Goal: Find specific page/section: Find specific page/section

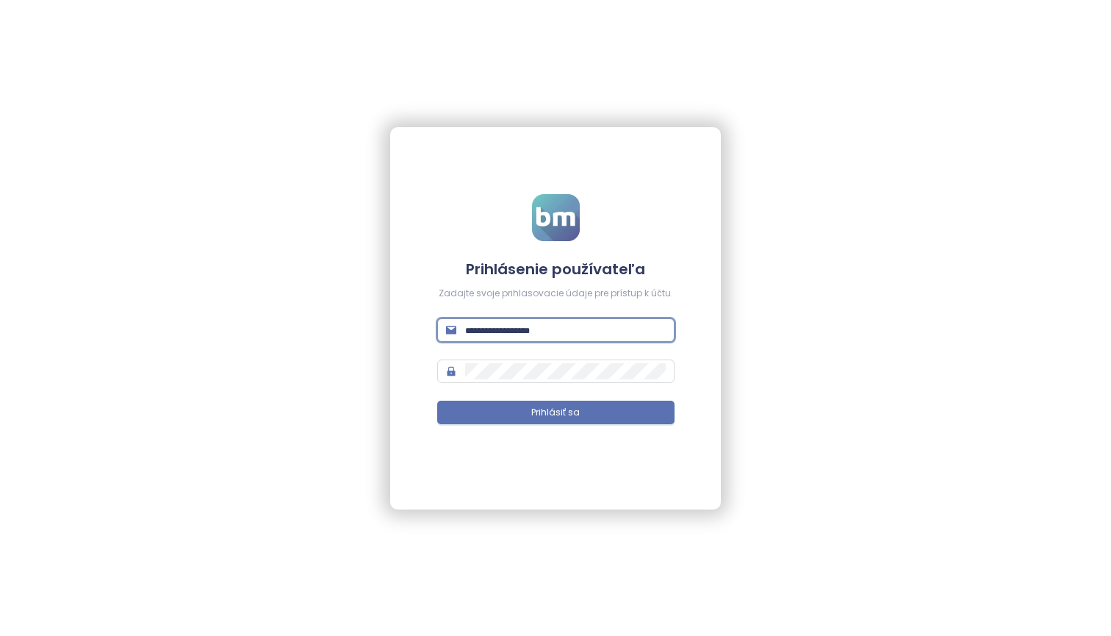
click at [664, 330] on input "text" at bounding box center [565, 330] width 201 height 16
click at [660, 329] on input "text" at bounding box center [565, 330] width 201 height 16
type input "**********"
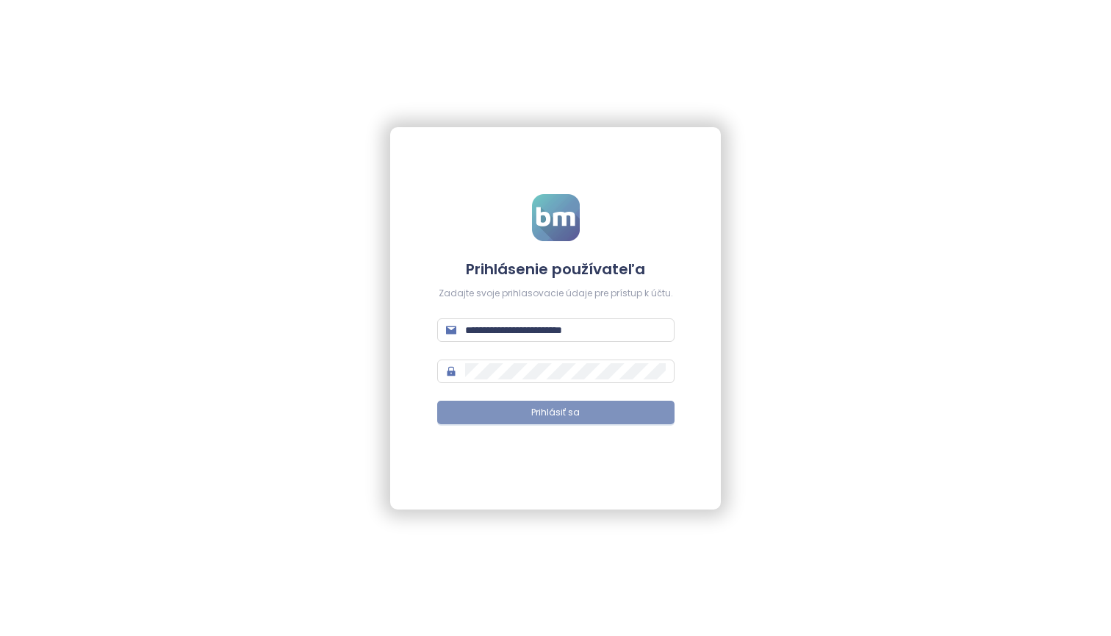
click at [645, 417] on button "Prihlásiť sa" at bounding box center [555, 413] width 237 height 24
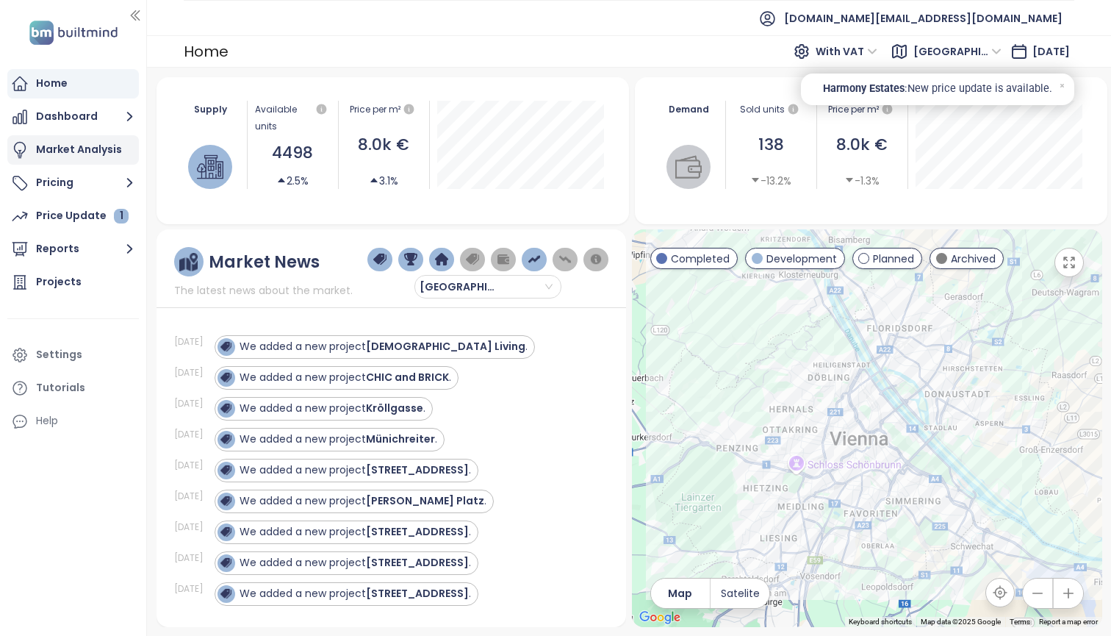
click at [115, 143] on div "Market Analysis" at bounding box center [79, 149] width 86 height 18
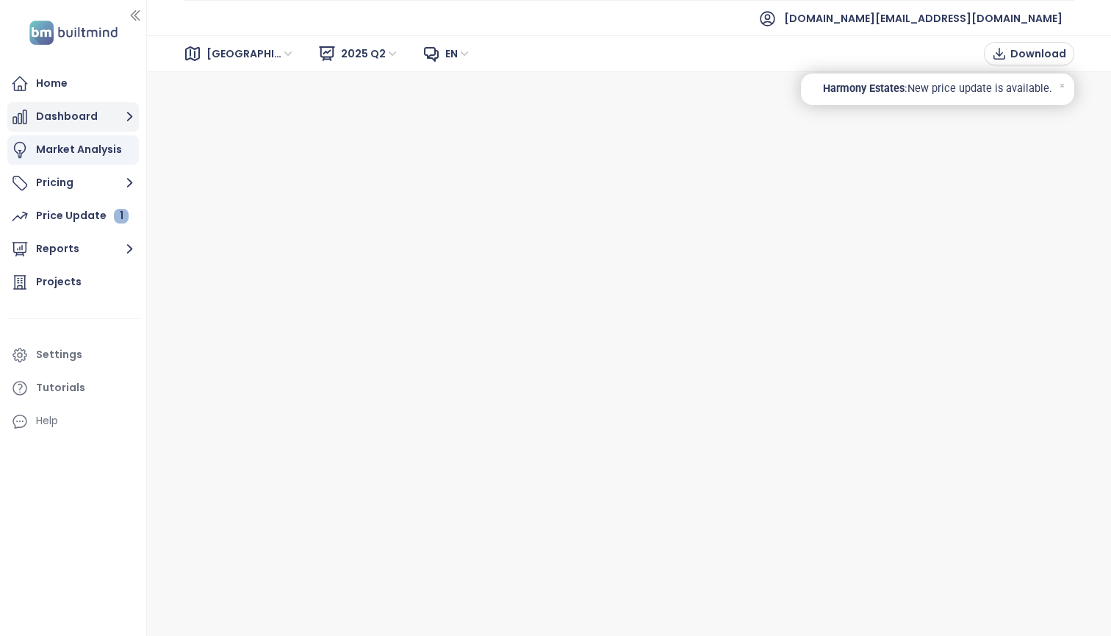
click at [89, 115] on button "Dashboard" at bounding box center [73, 116] width 132 height 29
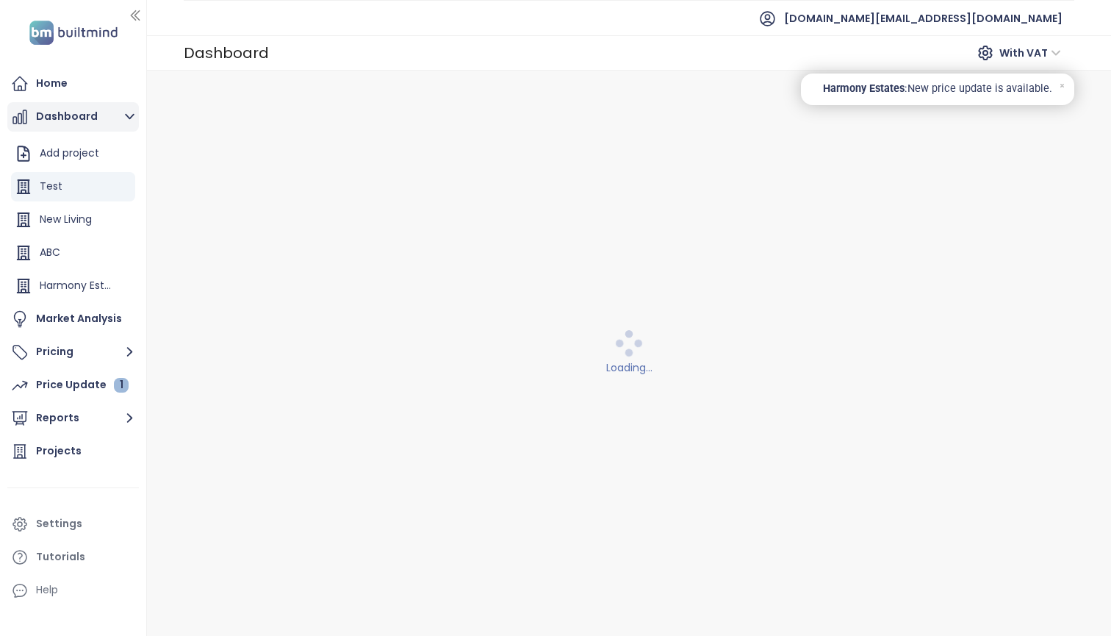
click at [79, 115] on button "Dashboard" at bounding box center [73, 116] width 132 height 29
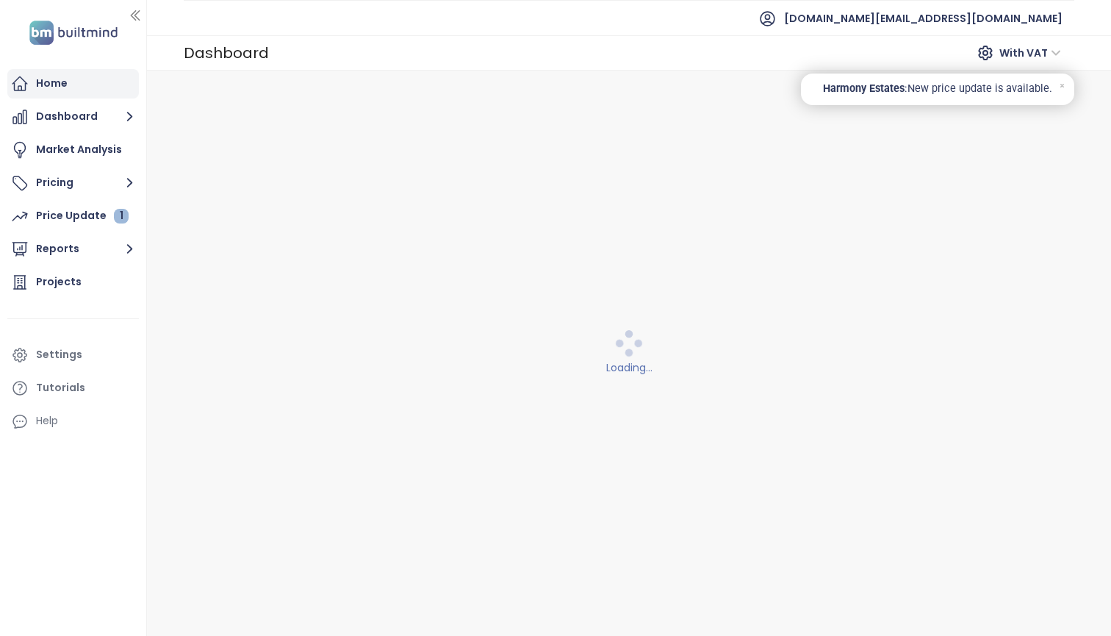
click at [74, 82] on div "Home" at bounding box center [73, 83] width 132 height 29
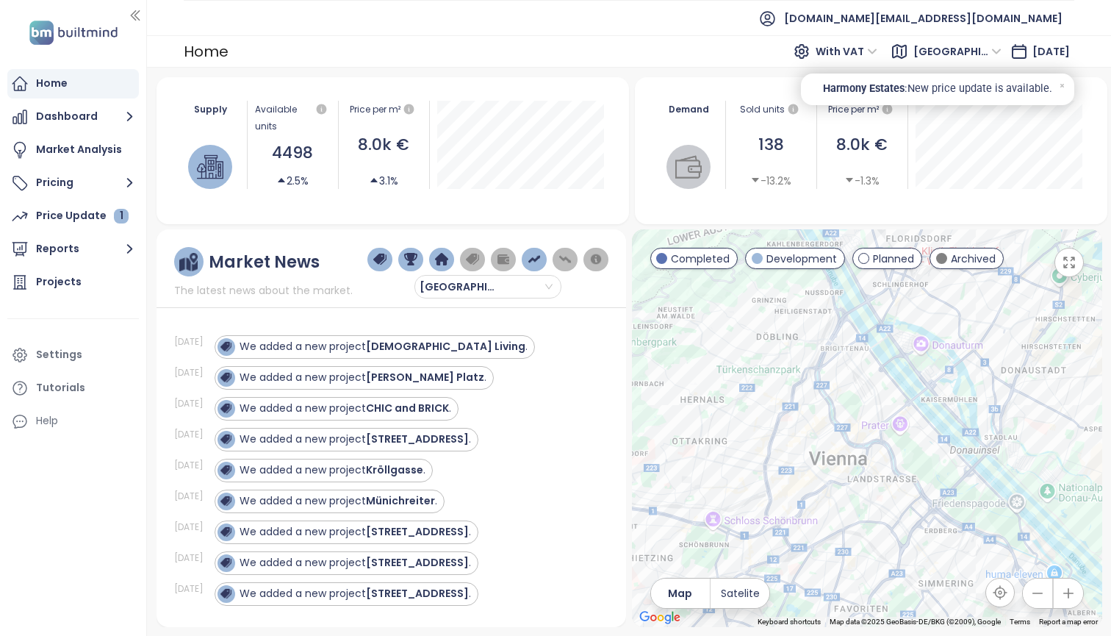
drag, startPoint x: 836, startPoint y: 370, endPoint x: 697, endPoint y: 293, distance: 159.2
click at [697, 293] on div at bounding box center [867, 428] width 470 height 398
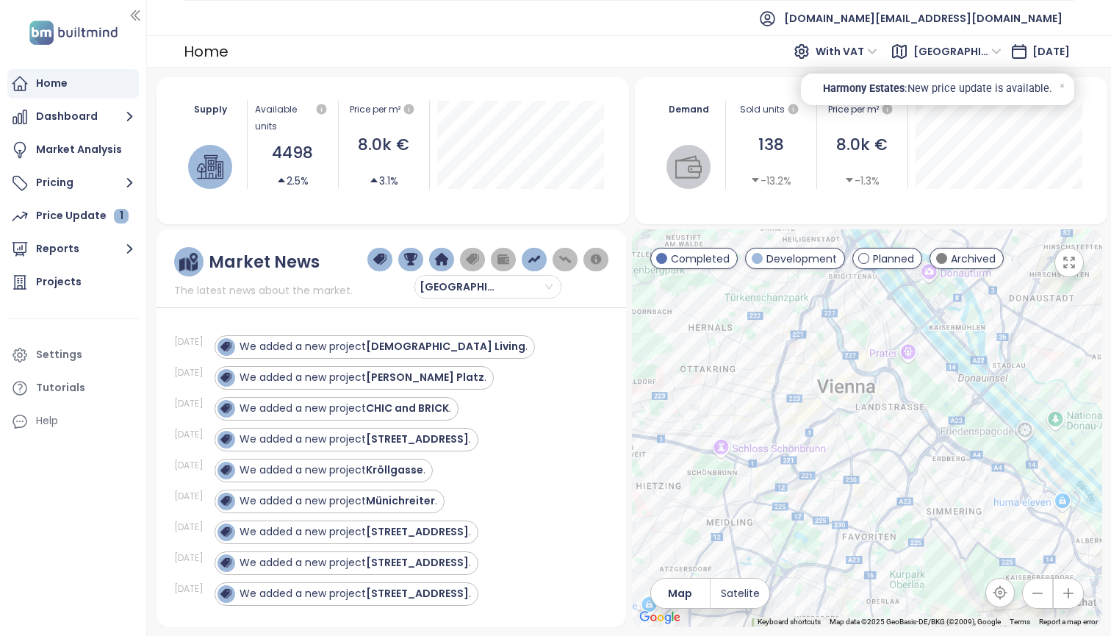
drag, startPoint x: 969, startPoint y: 435, endPoint x: 978, endPoint y: 363, distance: 72.6
click at [978, 363] on div at bounding box center [867, 428] width 470 height 398
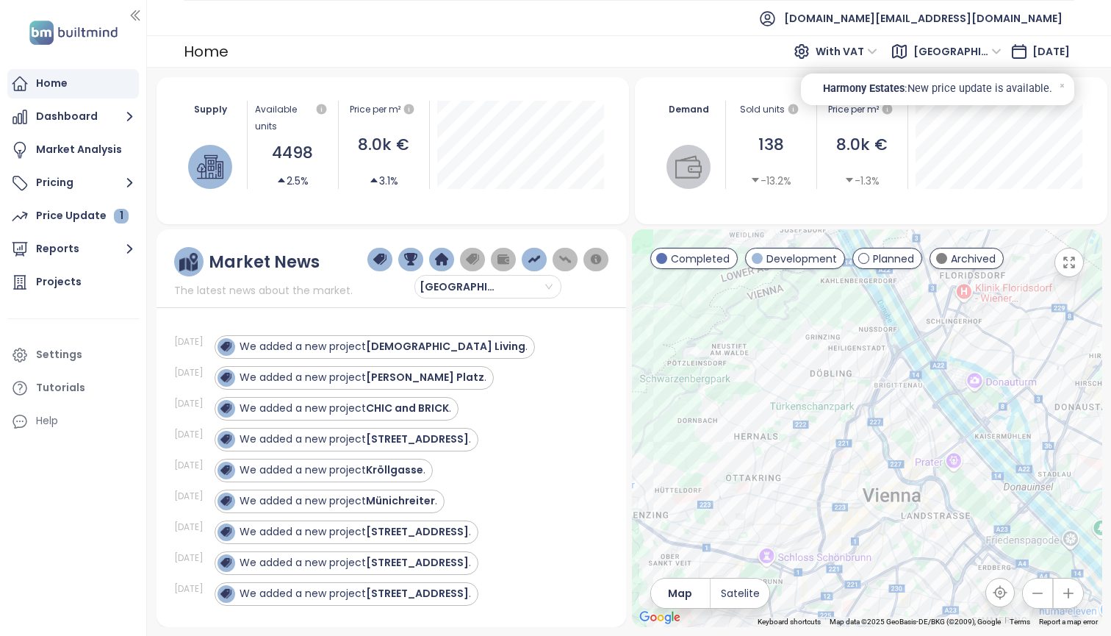
click at [777, 256] on span "Development" at bounding box center [801, 259] width 71 height 16
click at [718, 265] on span "Completed" at bounding box center [700, 259] width 59 height 16
click at [126, 219] on div "Price Update 1" at bounding box center [73, 215] width 132 height 29
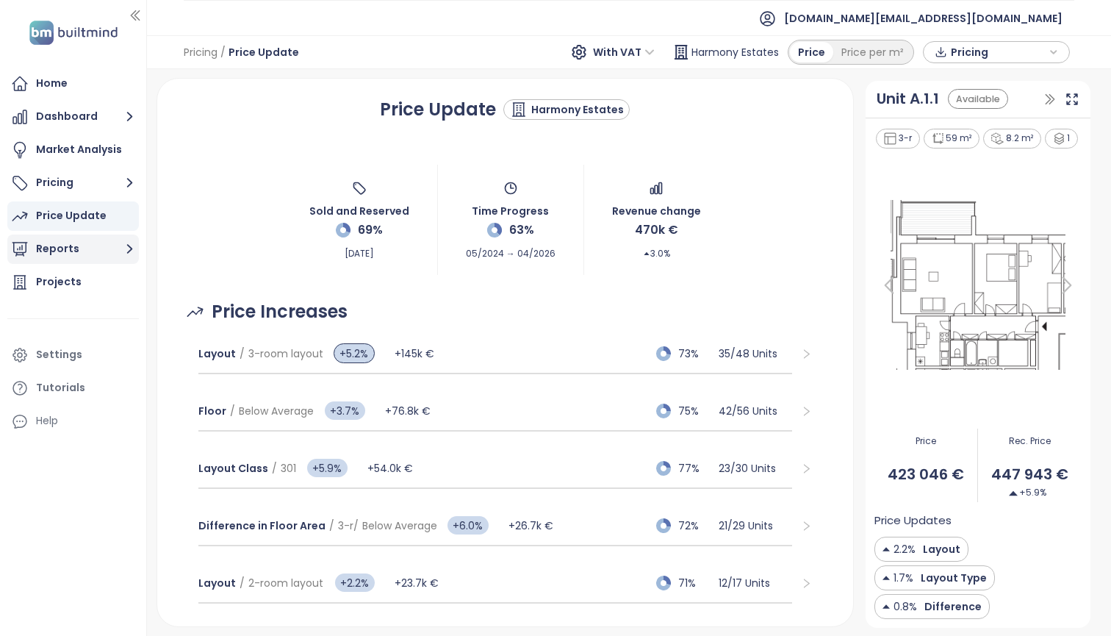
click at [104, 240] on button "Reports" at bounding box center [73, 248] width 132 height 29
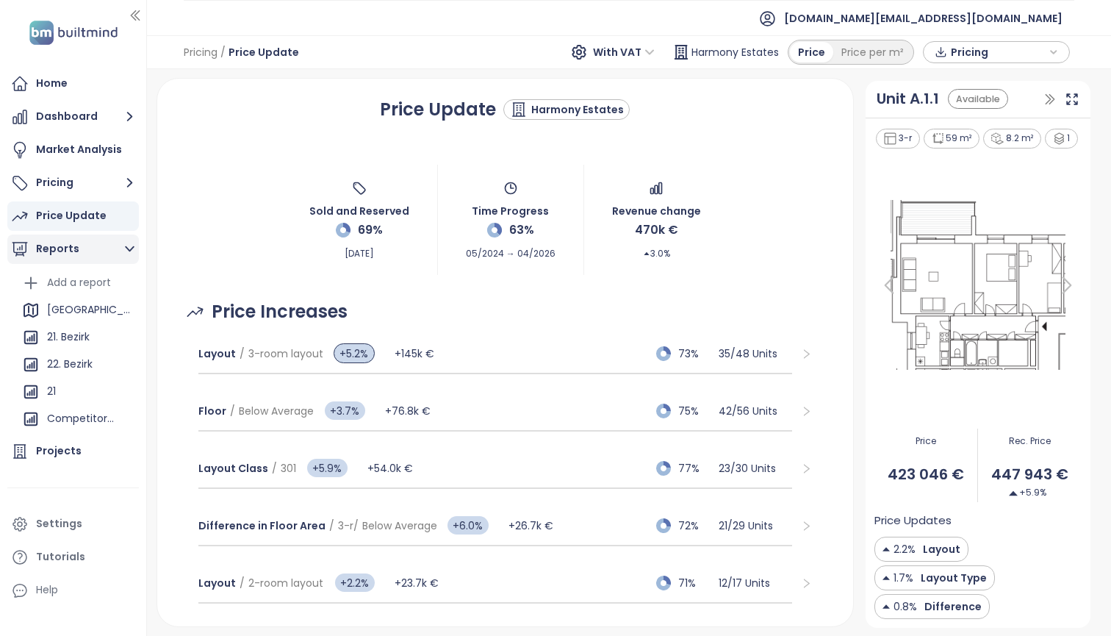
click at [104, 240] on button "Reports" at bounding box center [73, 248] width 132 height 29
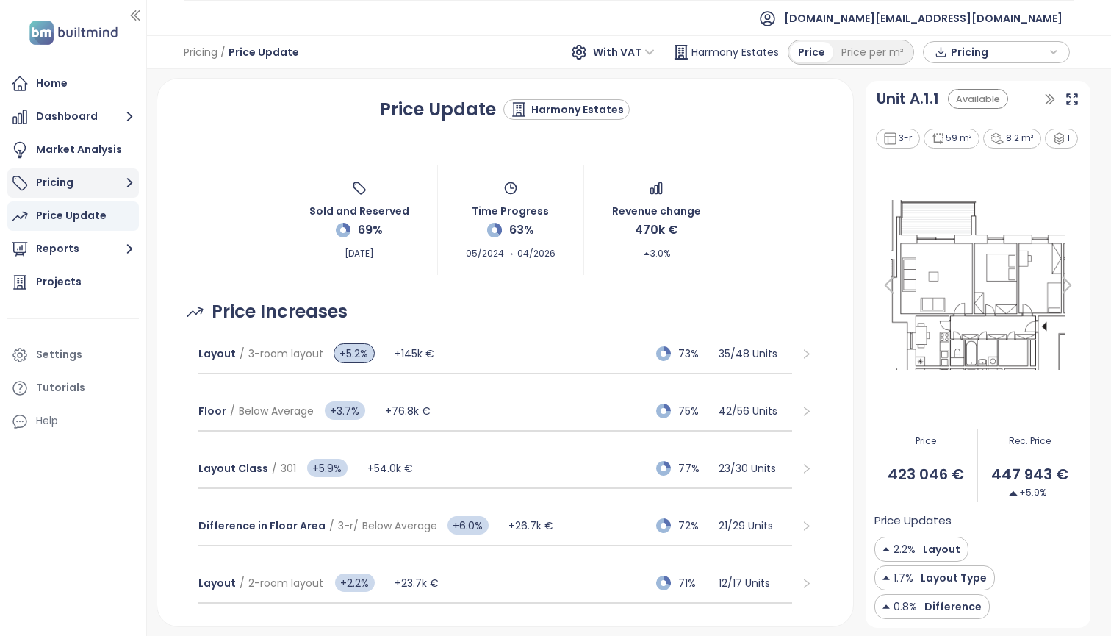
click at [105, 186] on button "Pricing" at bounding box center [73, 182] width 132 height 29
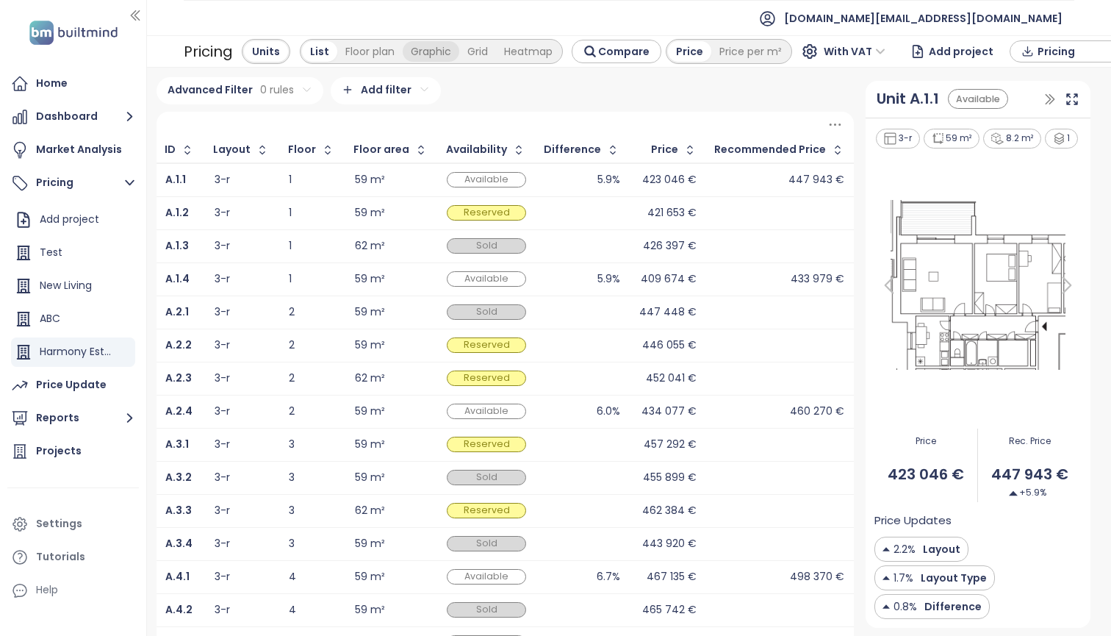
click at [423, 51] on div "Graphic" at bounding box center [431, 51] width 57 height 21
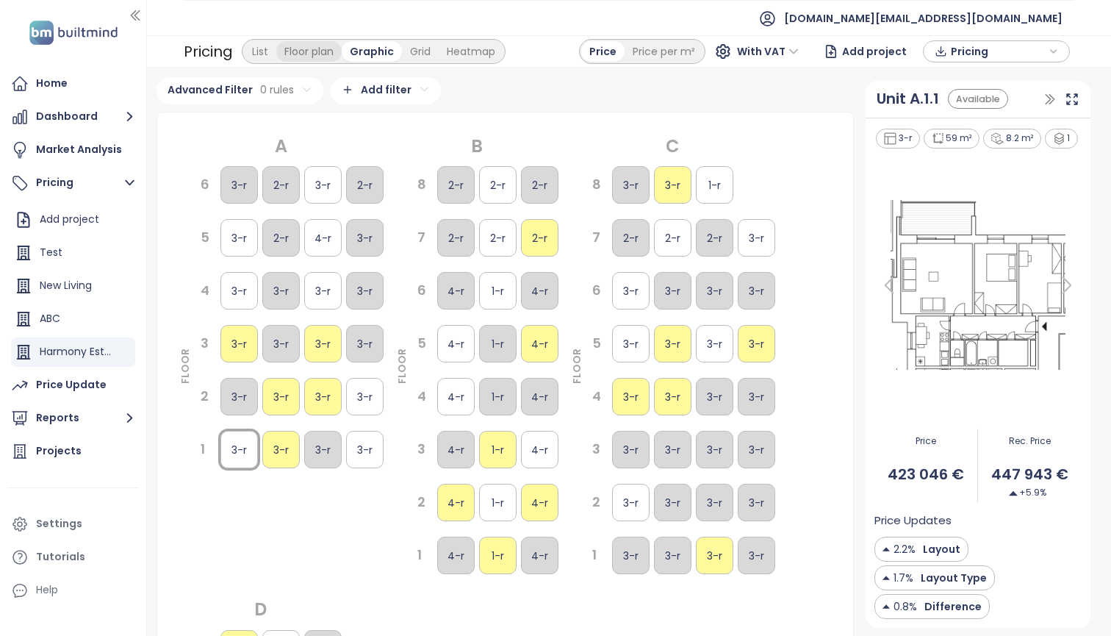
click at [292, 51] on div "Floor plan" at bounding box center [308, 51] width 65 height 21
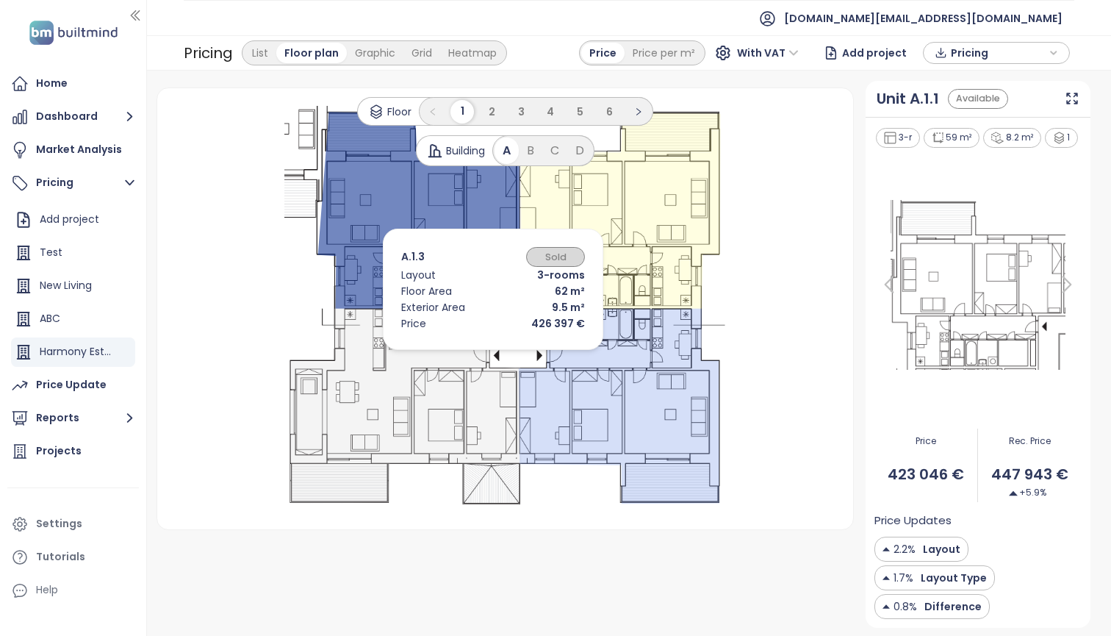
click at [471, 353] on icon at bounding box center [406, 406] width 231 height 195
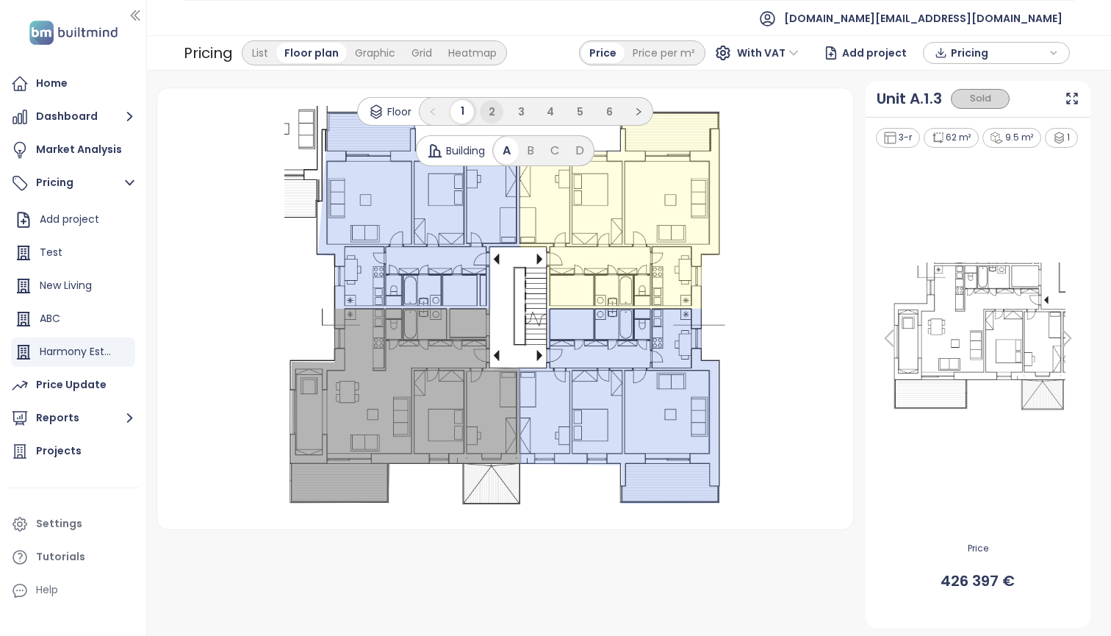
click at [484, 105] on li "2" at bounding box center [492, 112] width 24 height 24
